Goal: Task Accomplishment & Management: Manage account settings

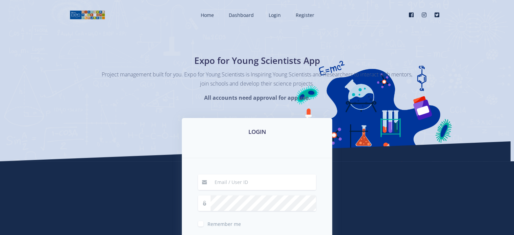
type input "[PERSON_NAME][EMAIL_ADDRESS][DOMAIN_NAME]"
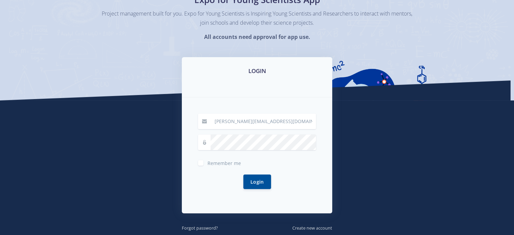
scroll to position [61, 0]
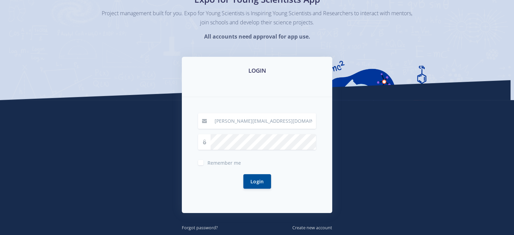
click at [231, 163] on span "Remember me" at bounding box center [223, 163] width 33 height 6
click at [212, 162] on input "Remember me" at bounding box center [209, 160] width 4 height 4
checkbox input "true"
drag, startPoint x: 270, startPoint y: 190, endPoint x: 269, endPoint y: 179, distance: 10.9
click at [269, 179] on div "Login" at bounding box center [257, 181] width 118 height 31
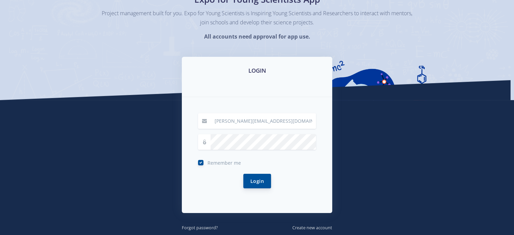
click at [269, 179] on button "Login" at bounding box center [257, 181] width 28 height 15
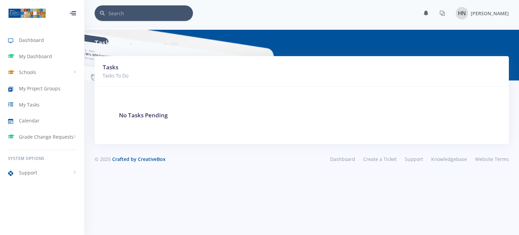
scroll to position [5, 5]
click at [466, 16] on img at bounding box center [462, 13] width 12 height 12
